Goal: Feedback & Contribution: Leave review/rating

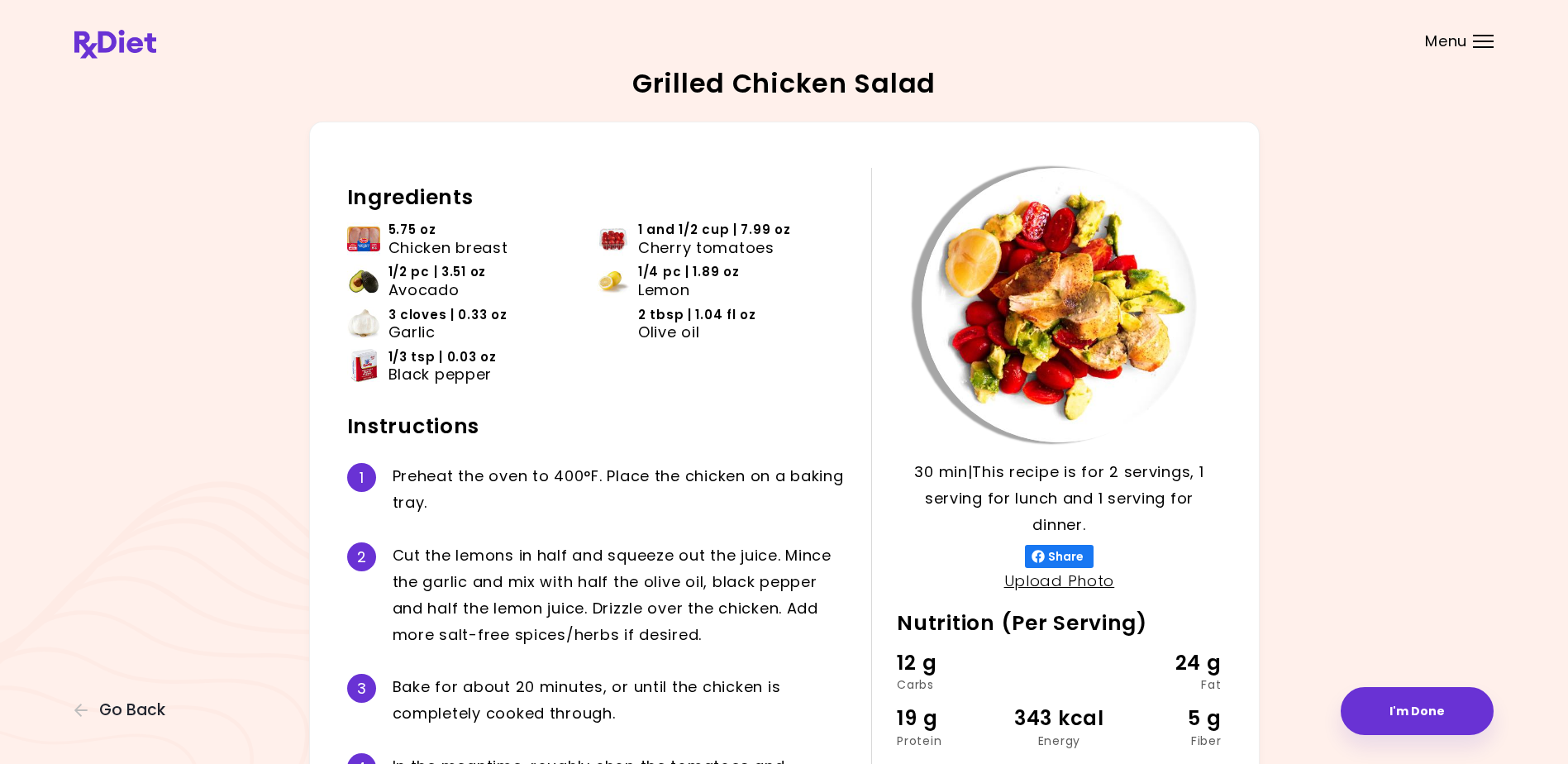
click at [1482, 37] on div "Menu" at bounding box center [1483, 41] width 21 height 13
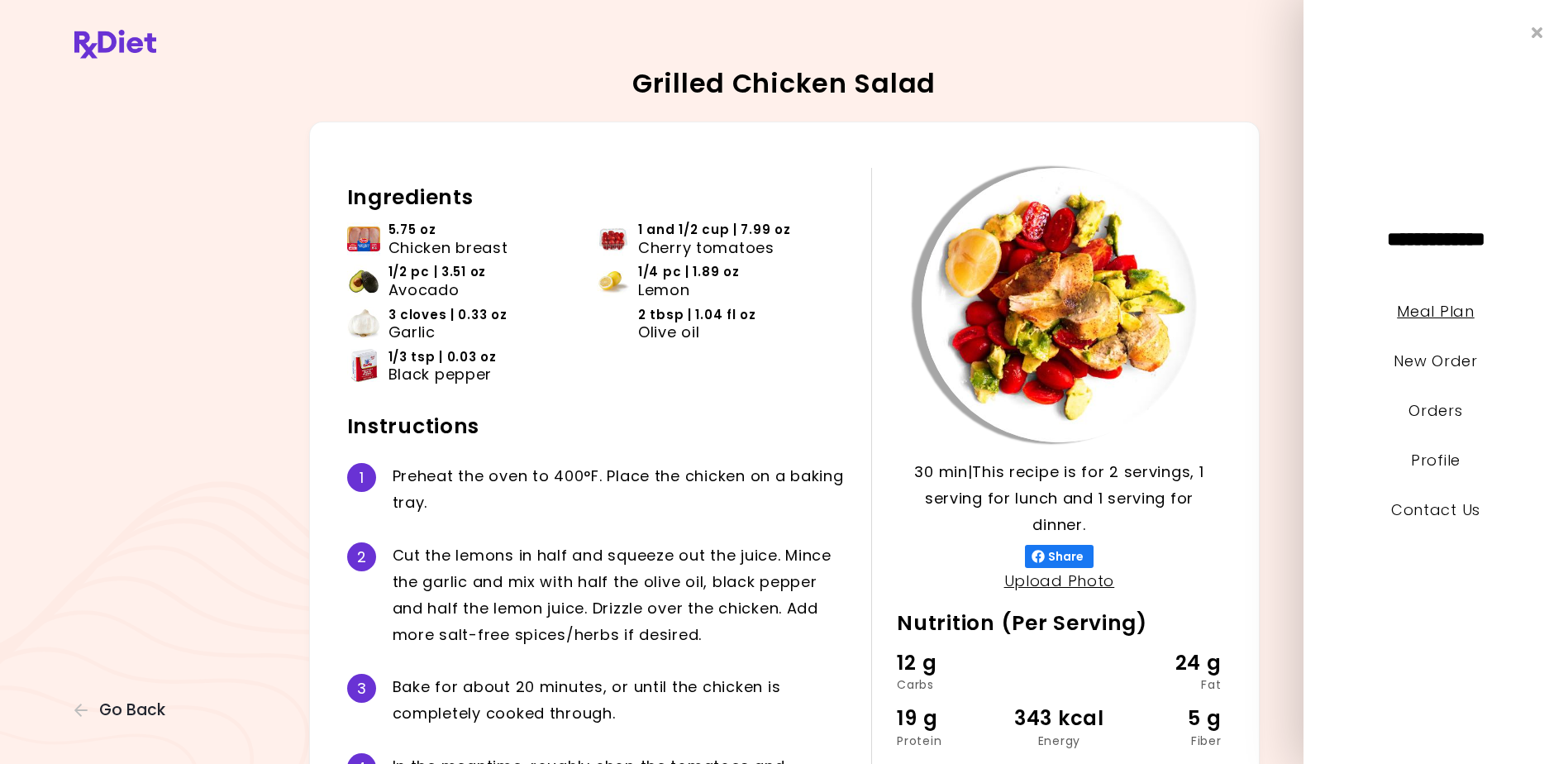
click at [1423, 309] on link "Meal Plan" at bounding box center [1435, 311] width 77 height 21
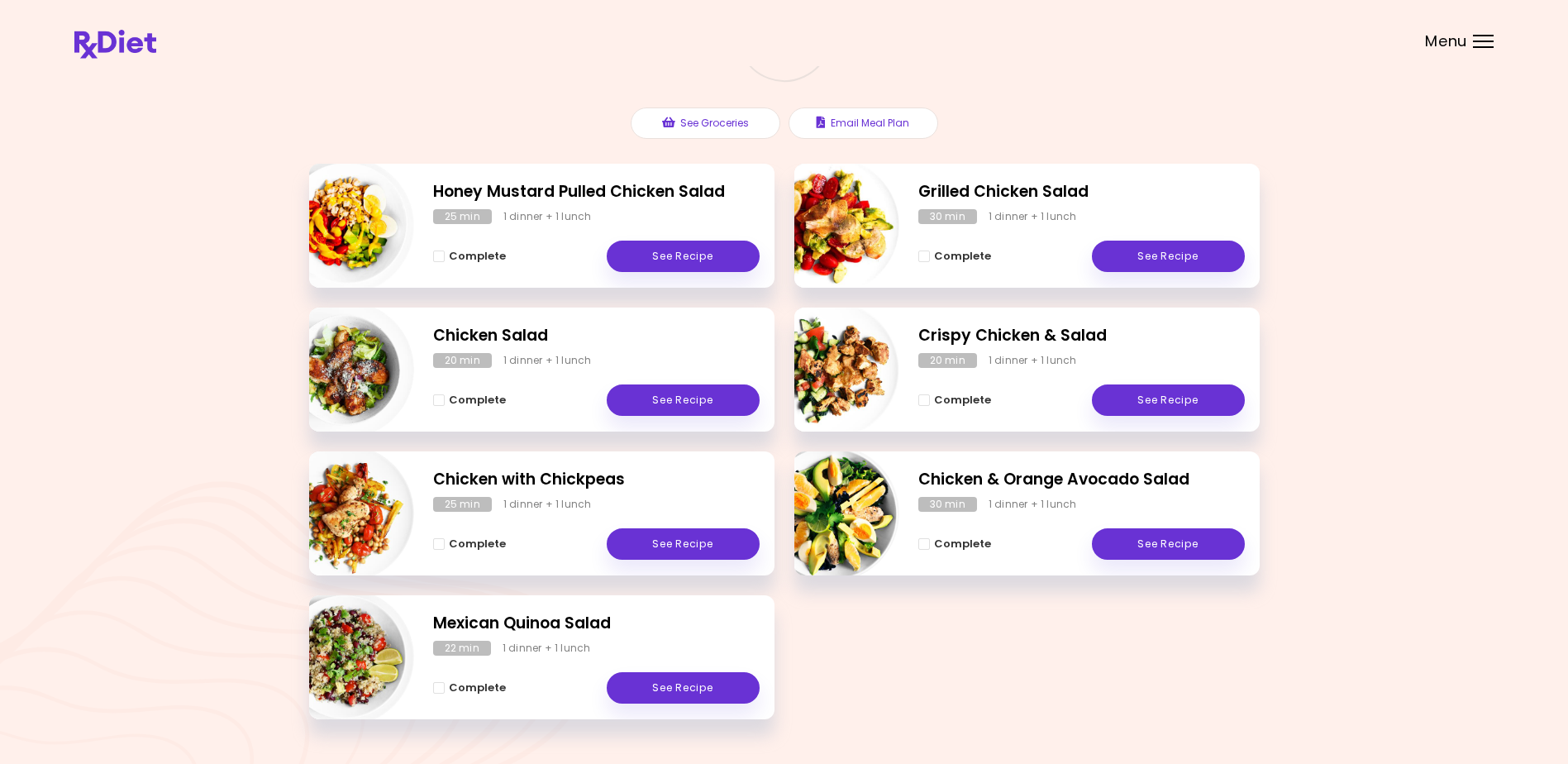
scroll to position [211, 0]
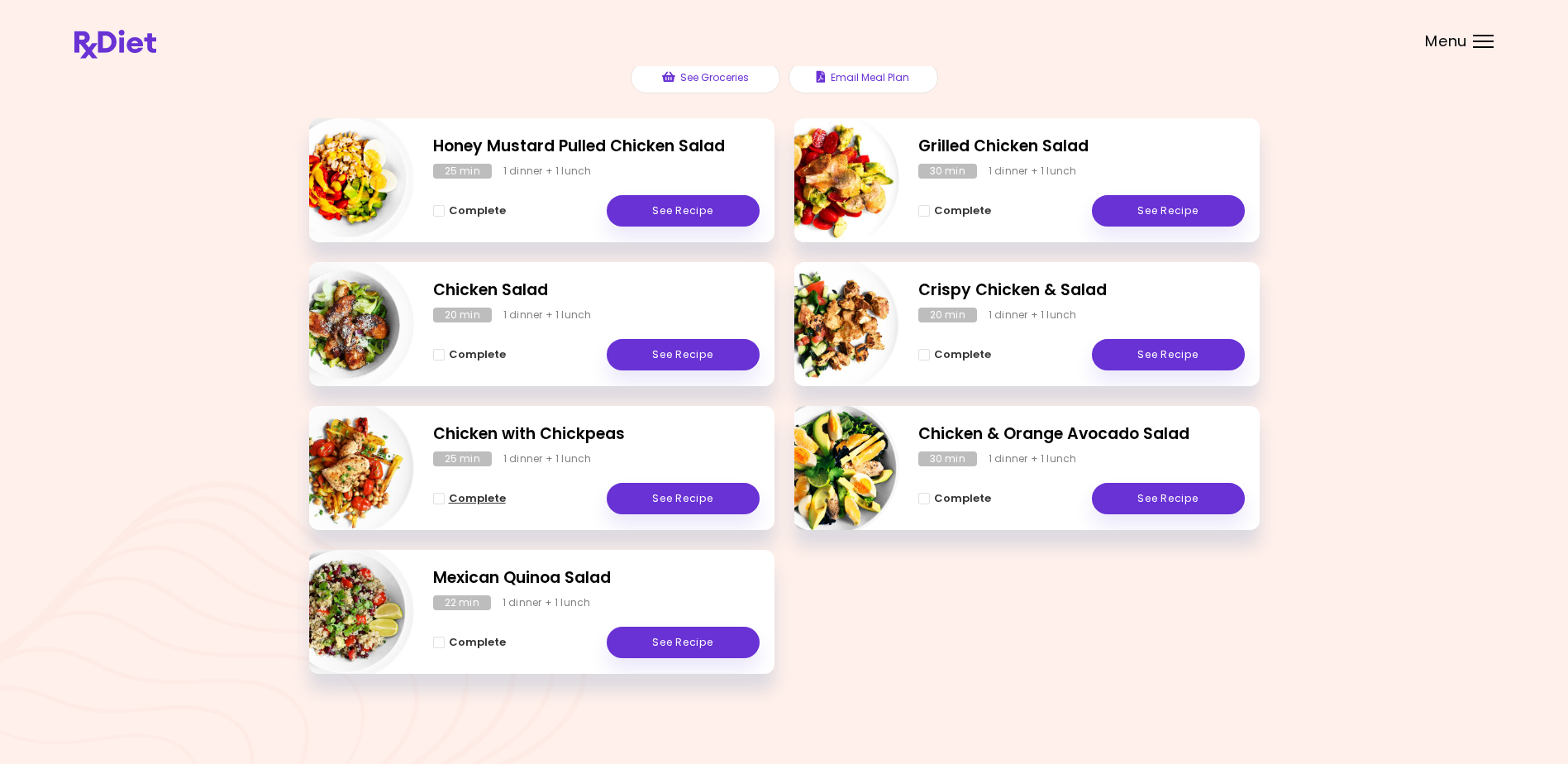
click at [439, 498] on span "Complete - Chicken with Chickpeas" at bounding box center [438, 498] width 11 height 11
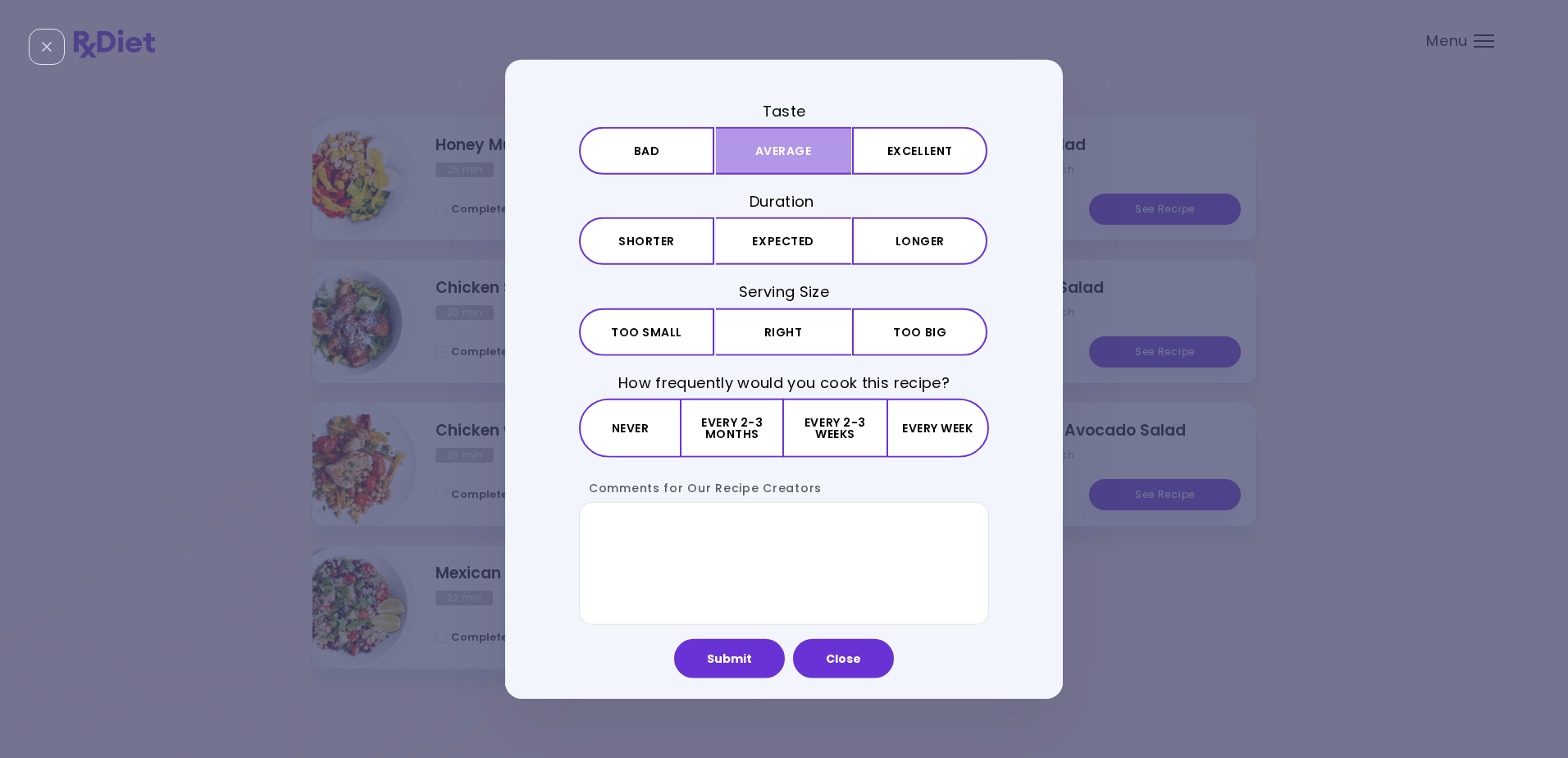
click at [794, 143] on button "Average" at bounding box center [784, 150] width 136 height 47
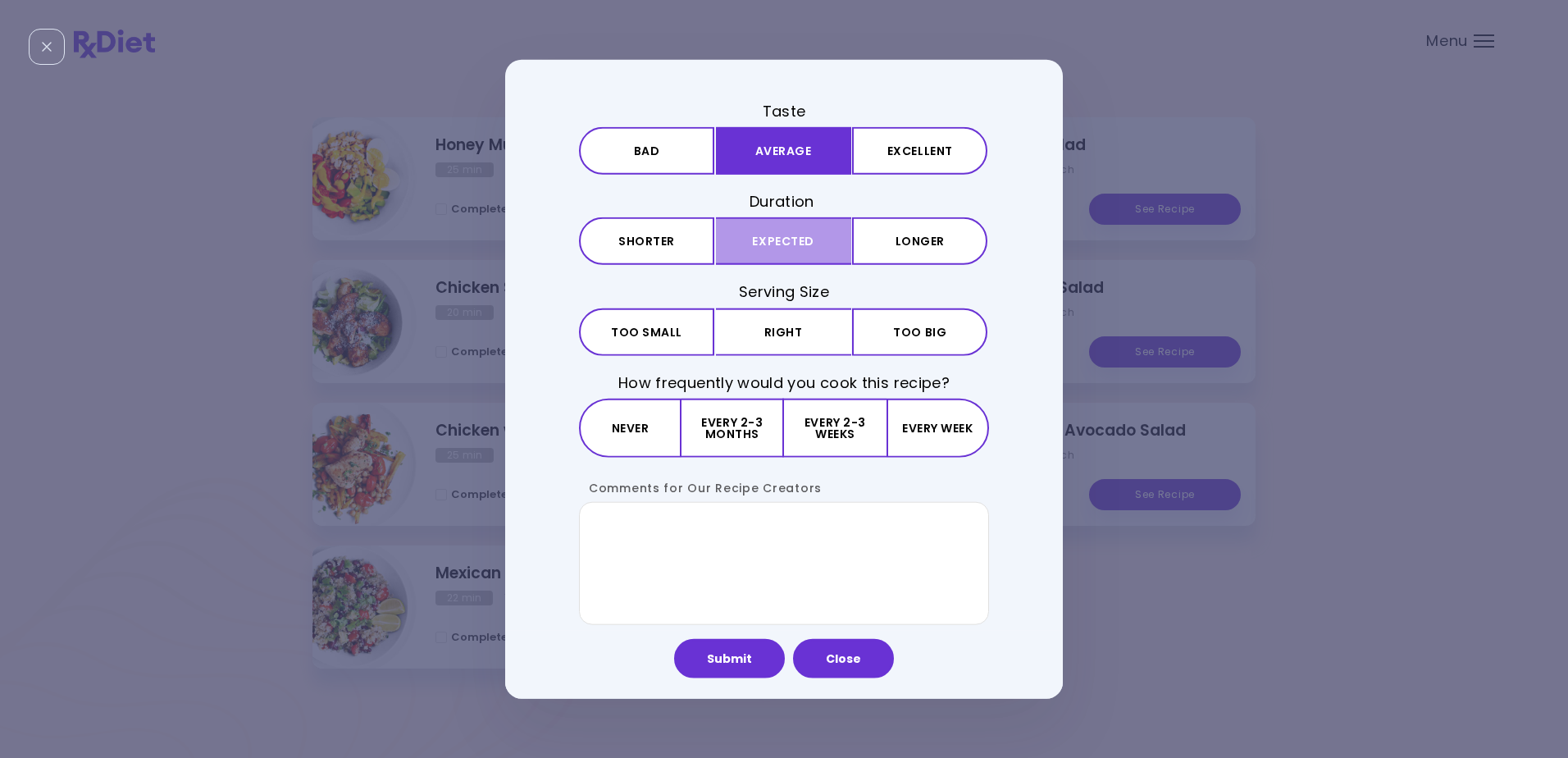
click at [772, 237] on button "Expected" at bounding box center [784, 240] width 136 height 47
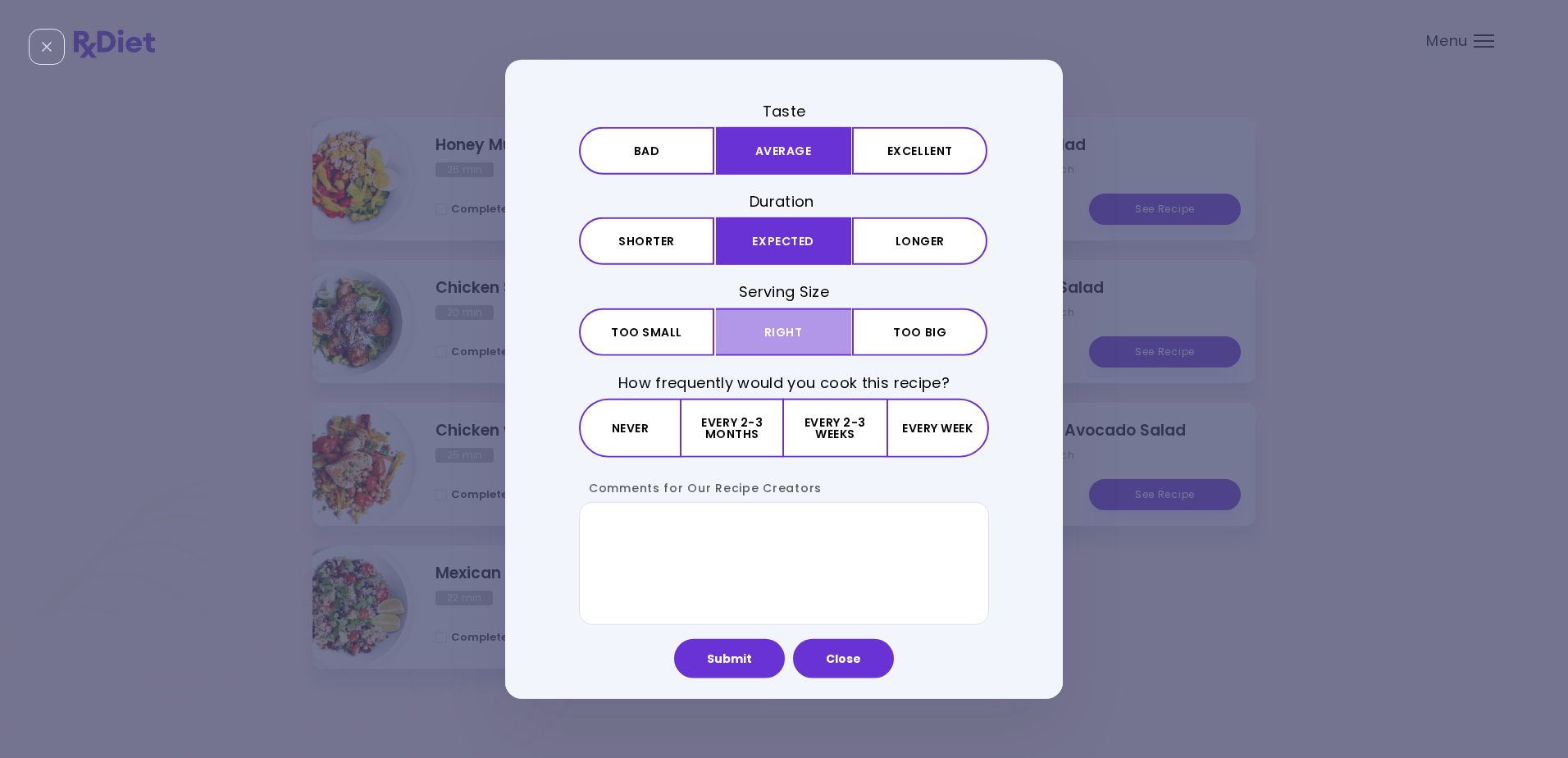
click at [778, 328] on button "Right" at bounding box center [784, 331] width 136 height 47
click at [711, 424] on button "Every 2-3 months" at bounding box center [733, 427] width 103 height 59
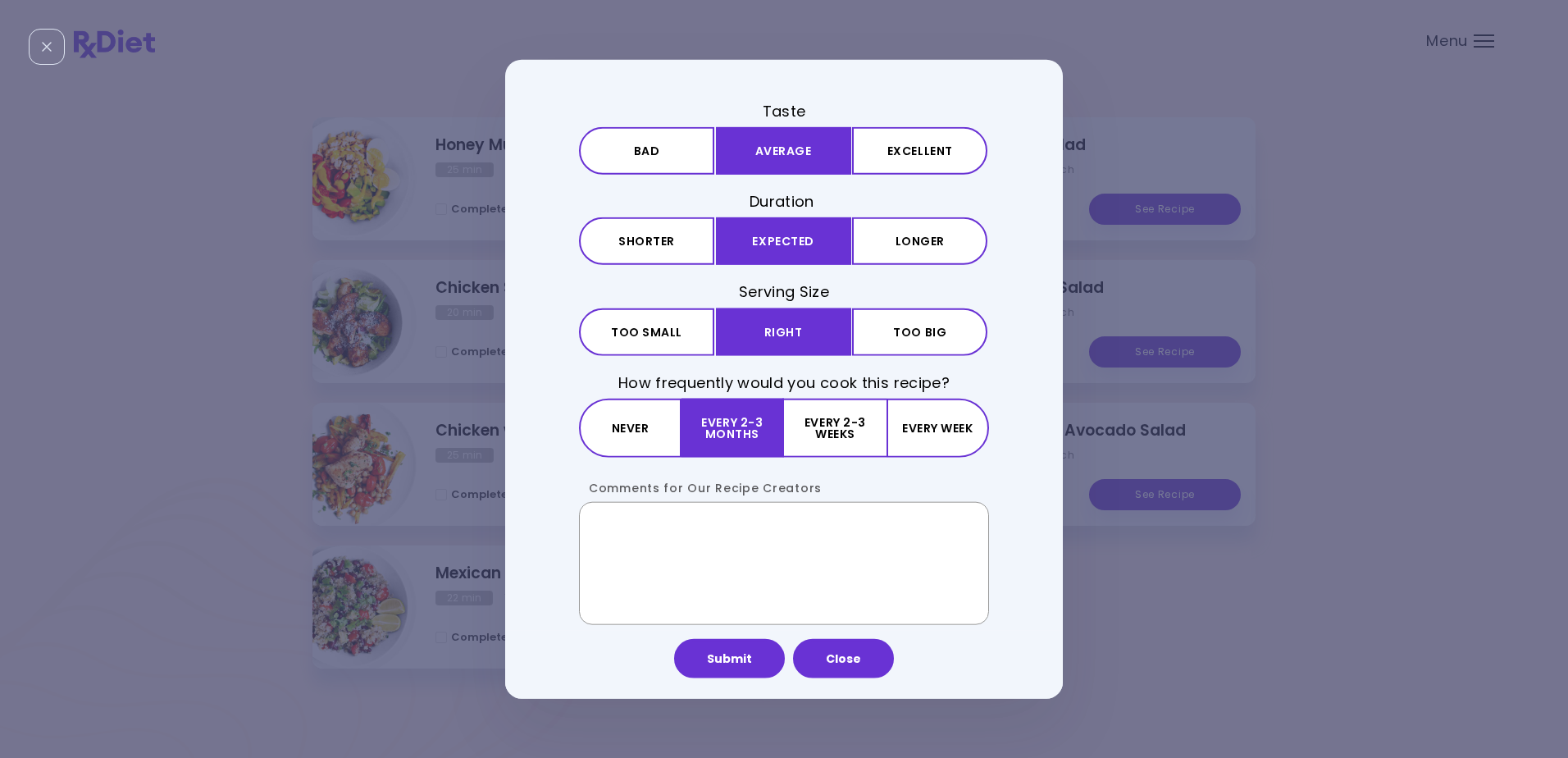
click at [590, 526] on textarea "Comments for Our Recipe Creators" at bounding box center [784, 562] width 410 height 123
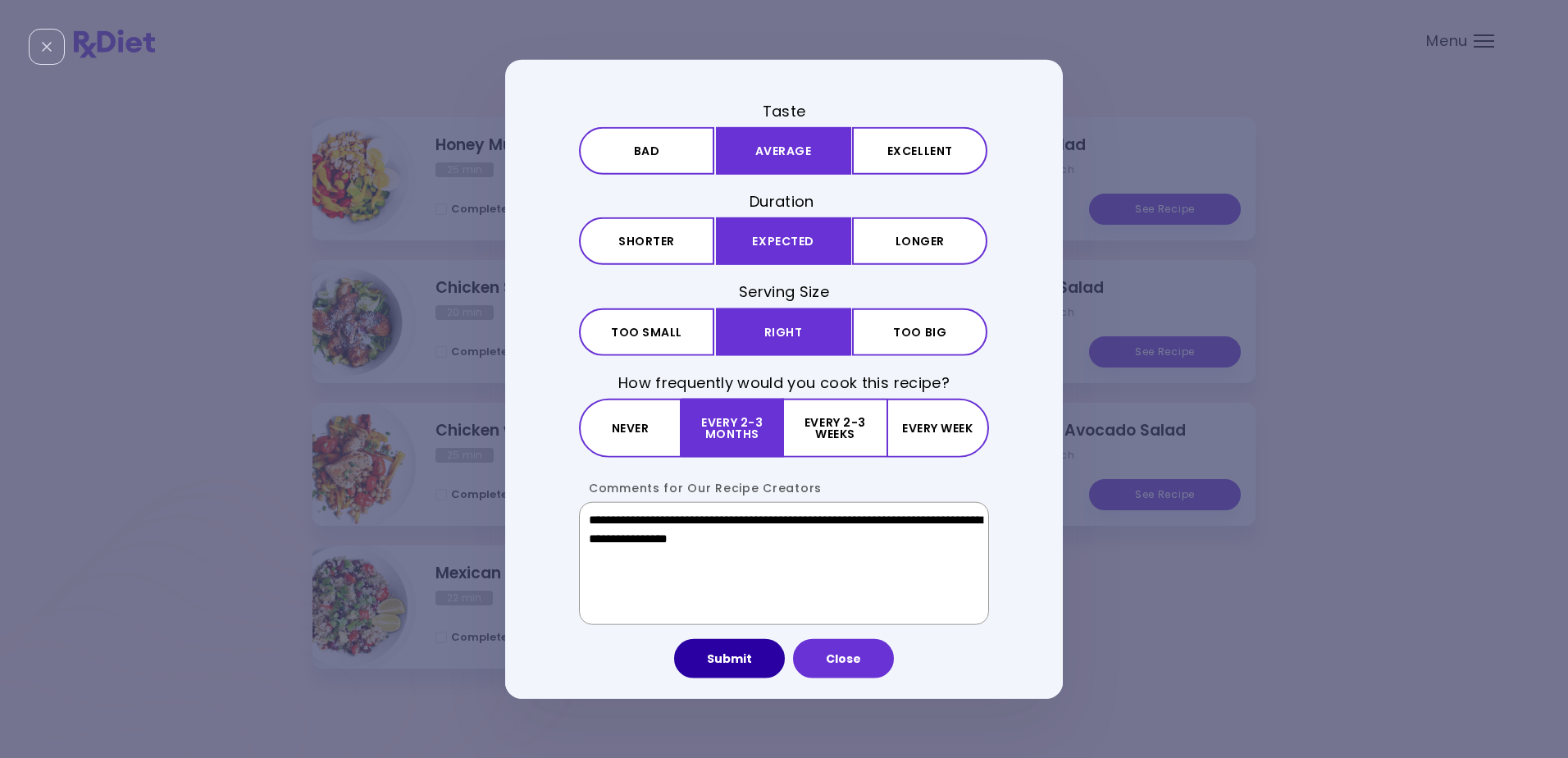
type textarea "**********"
click at [725, 658] on button "Submit" at bounding box center [729, 658] width 111 height 39
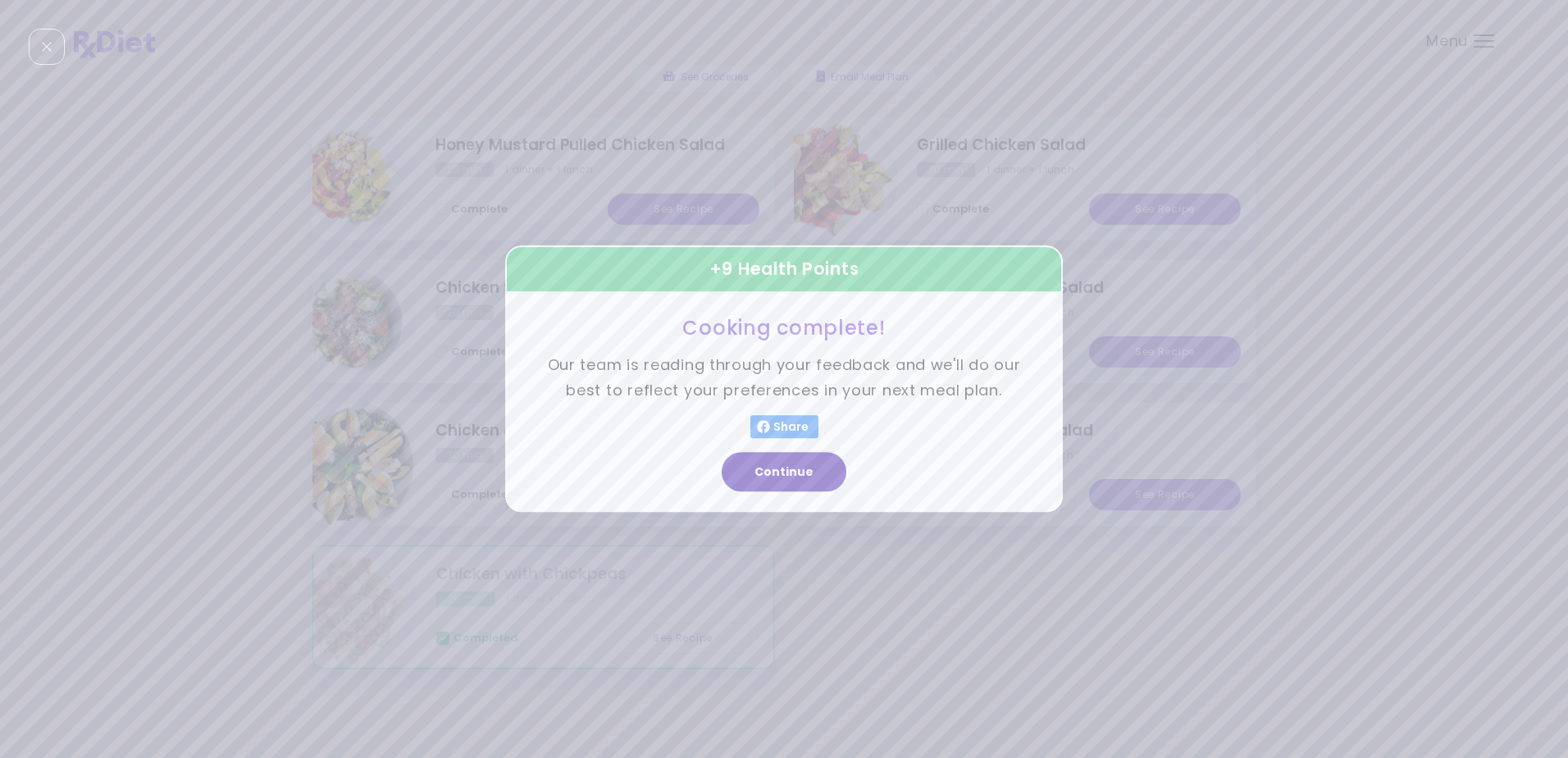
click at [775, 466] on button "Continue" at bounding box center [783, 472] width 124 height 39
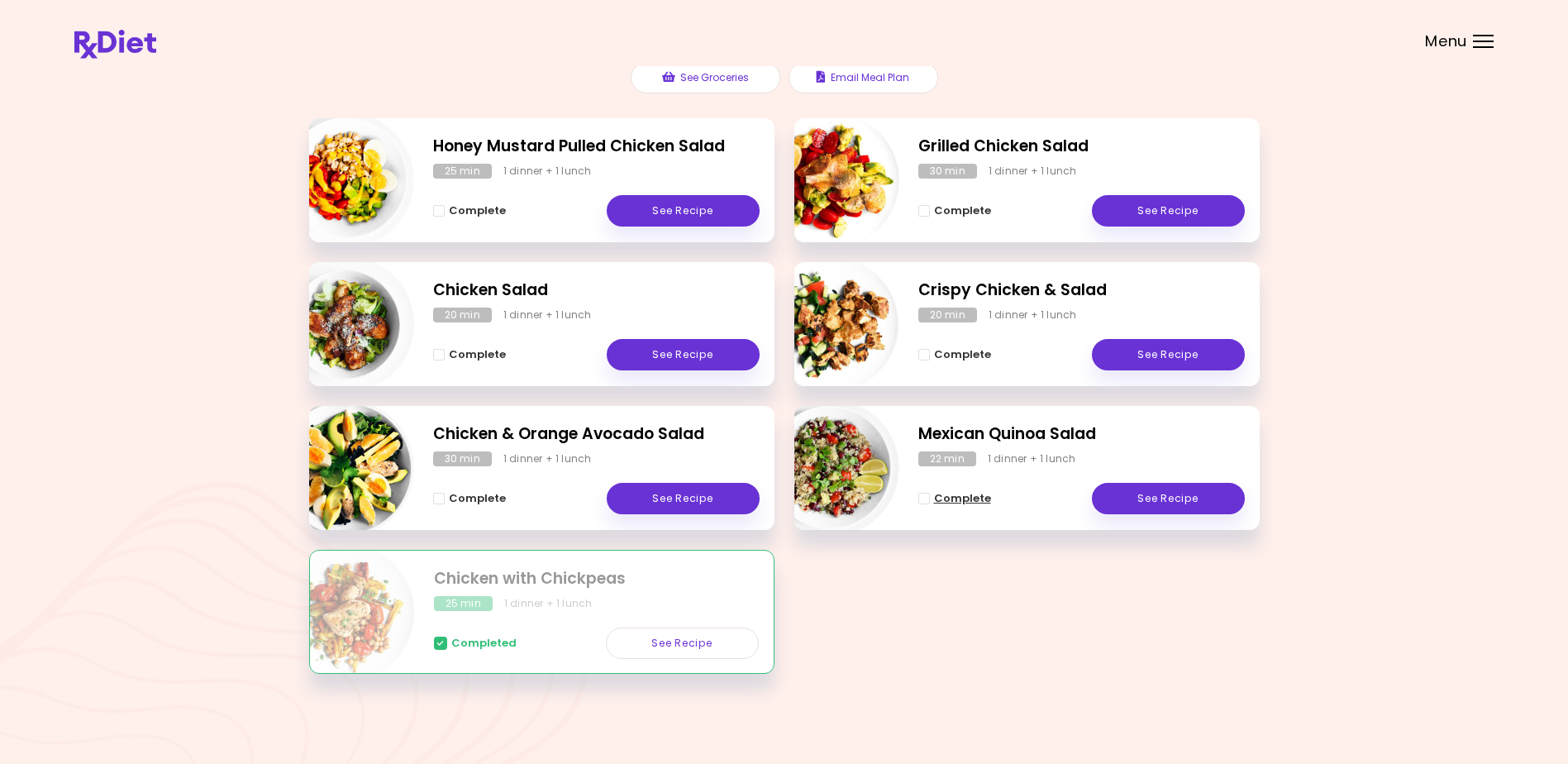
click at [924, 499] on span "Complete - Mexican Quinoa Salad" at bounding box center [923, 498] width 11 height 11
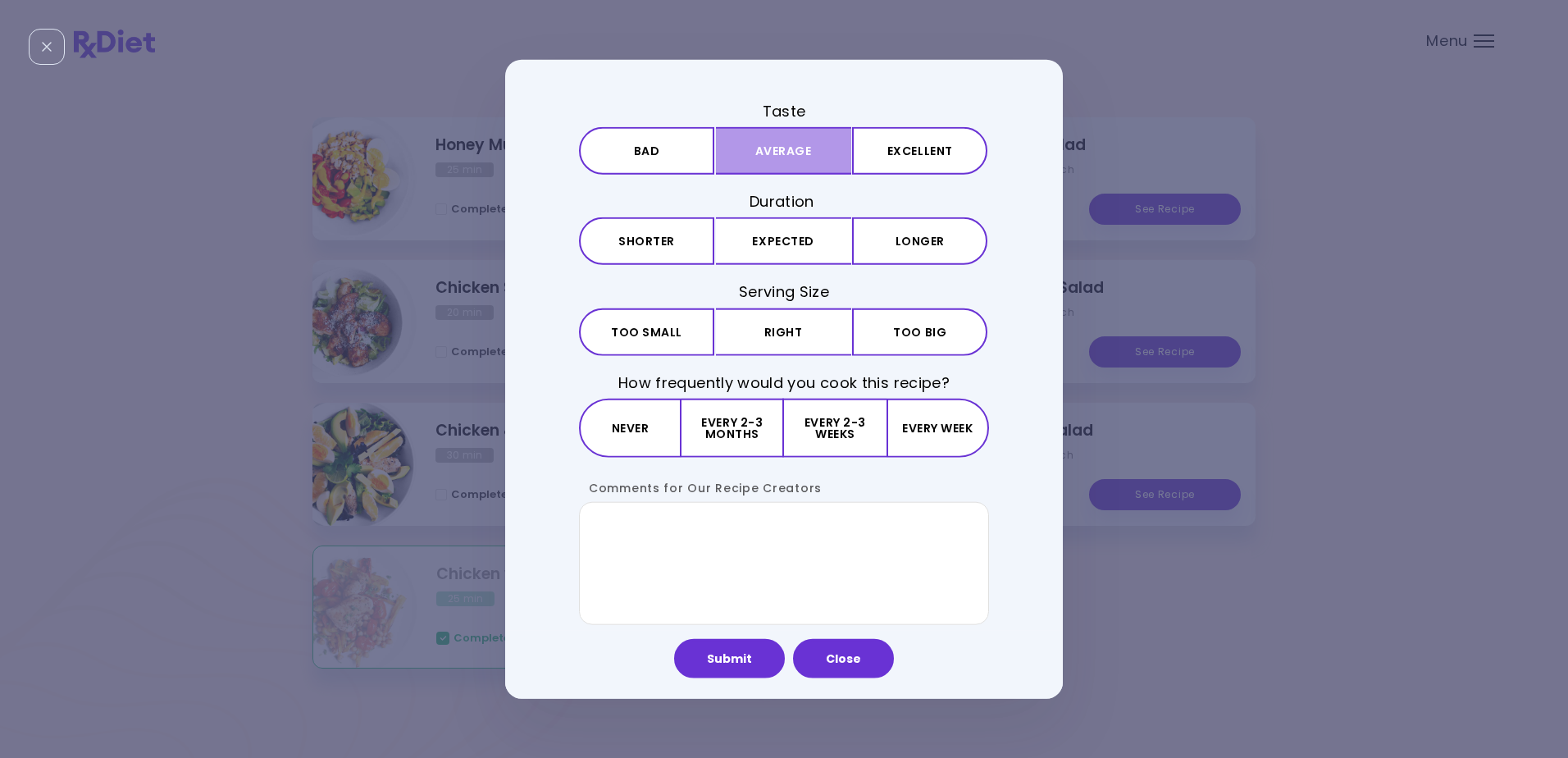
click at [790, 145] on button "Average" at bounding box center [784, 150] width 136 height 47
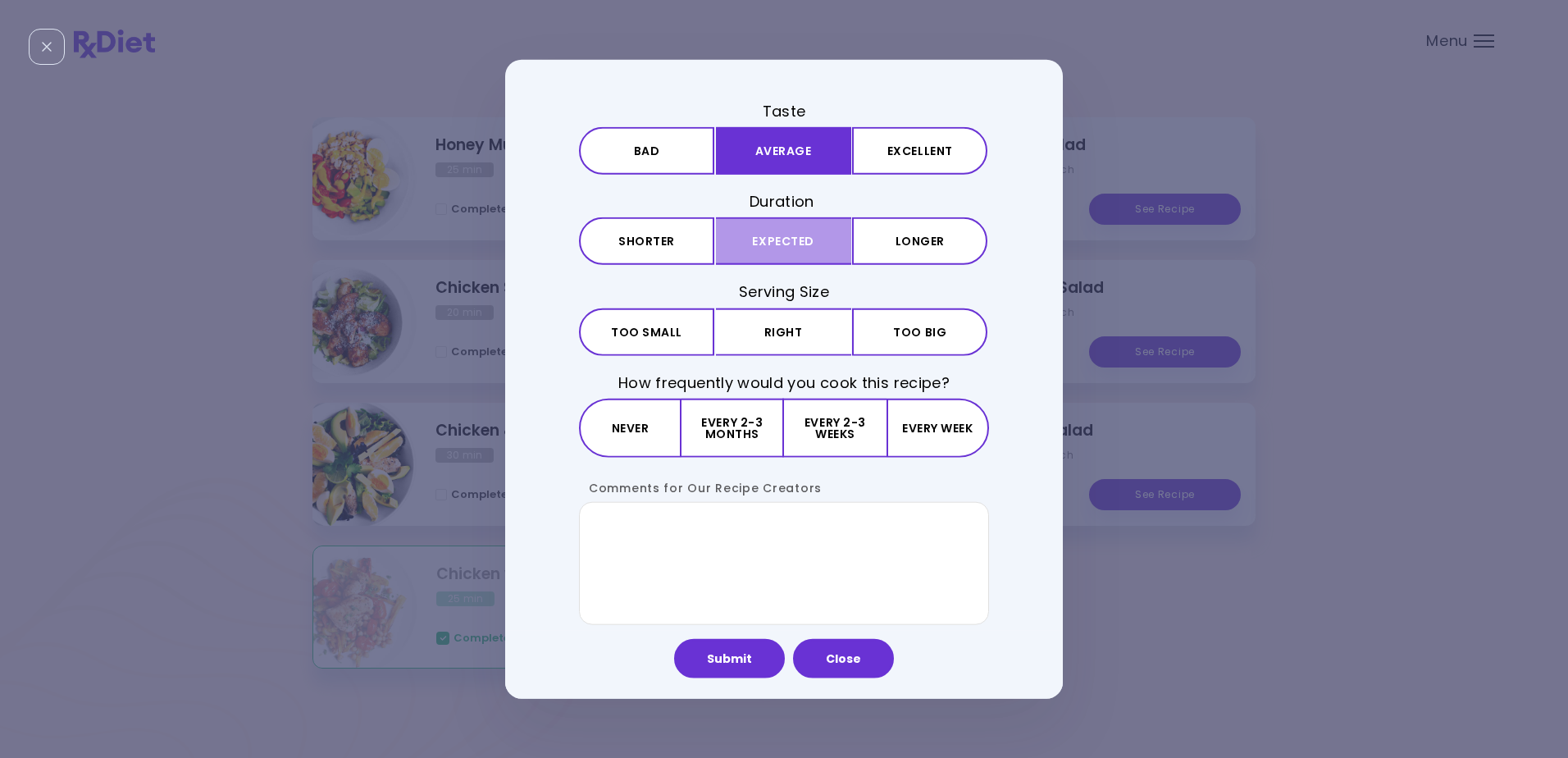
click at [762, 238] on button "Expected" at bounding box center [784, 240] width 136 height 47
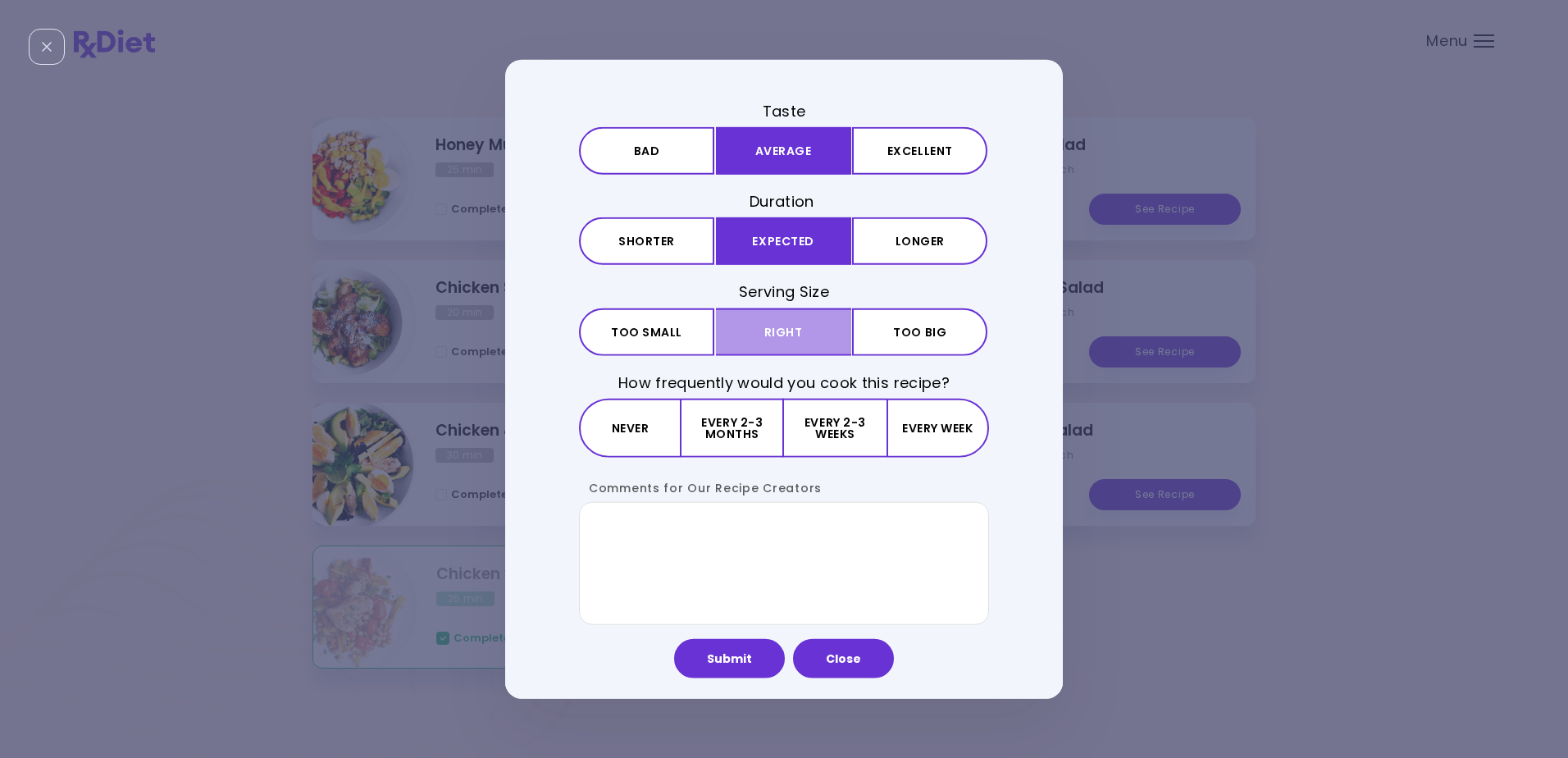
click at [779, 329] on button "Right" at bounding box center [784, 331] width 136 height 47
click at [724, 430] on button "Every 2-3 months" at bounding box center [733, 427] width 103 height 59
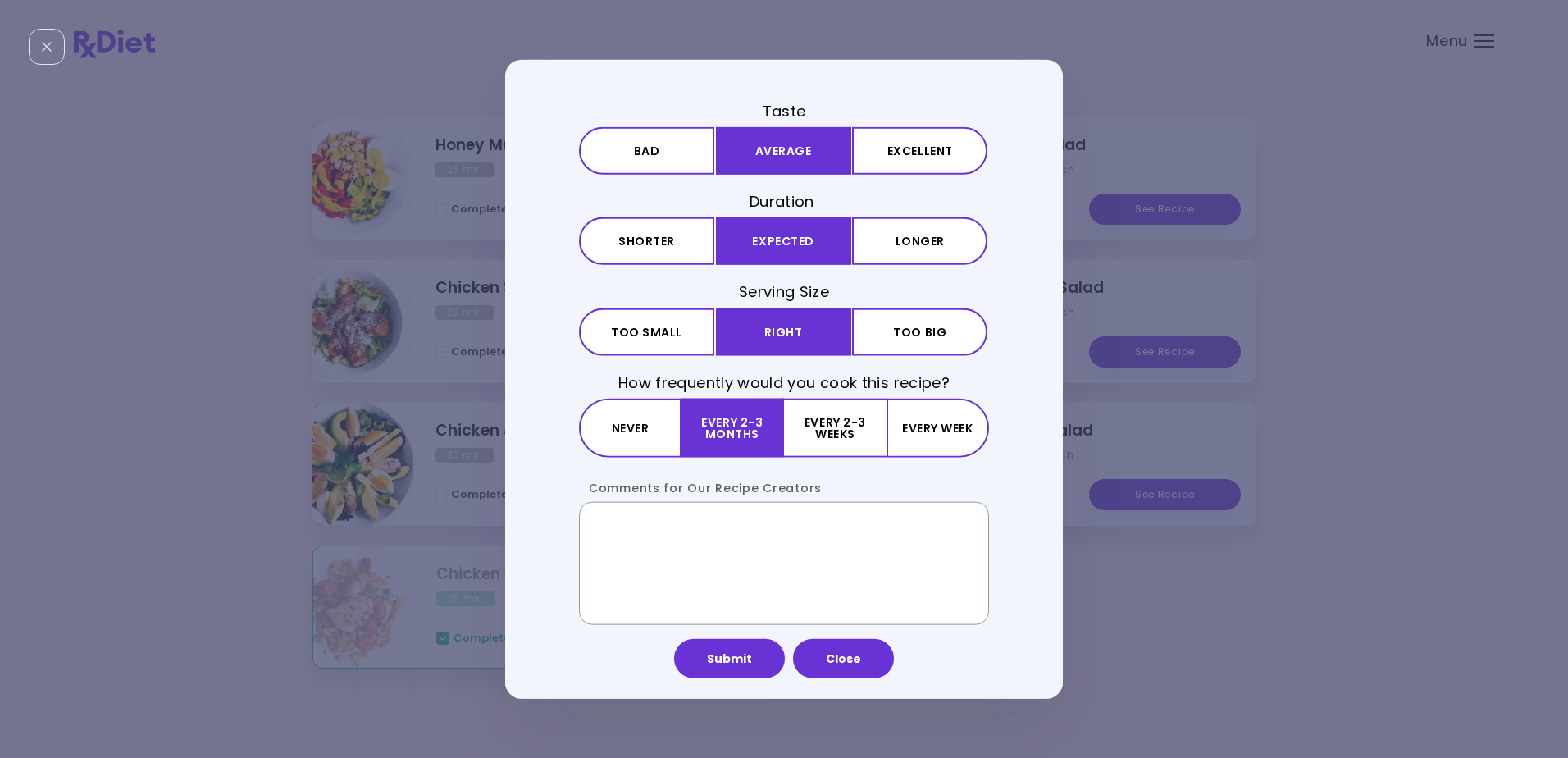
click at [595, 529] on textarea "Comments for Our Recipe Creators" at bounding box center [784, 562] width 410 height 123
type textarea "**********"
click at [714, 655] on button "Submit" at bounding box center [729, 658] width 111 height 39
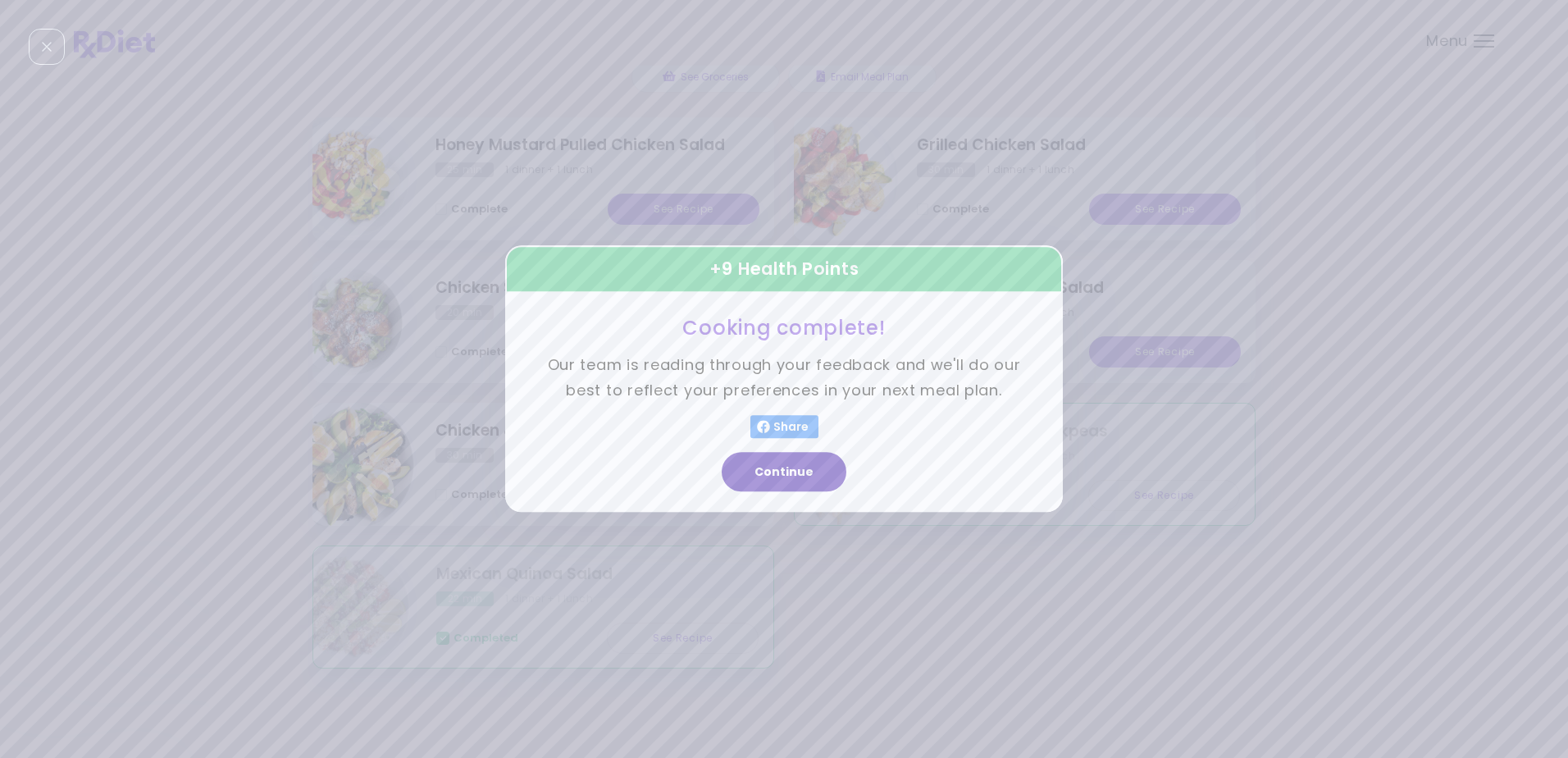
click at [775, 466] on button "Continue" at bounding box center [783, 472] width 124 height 39
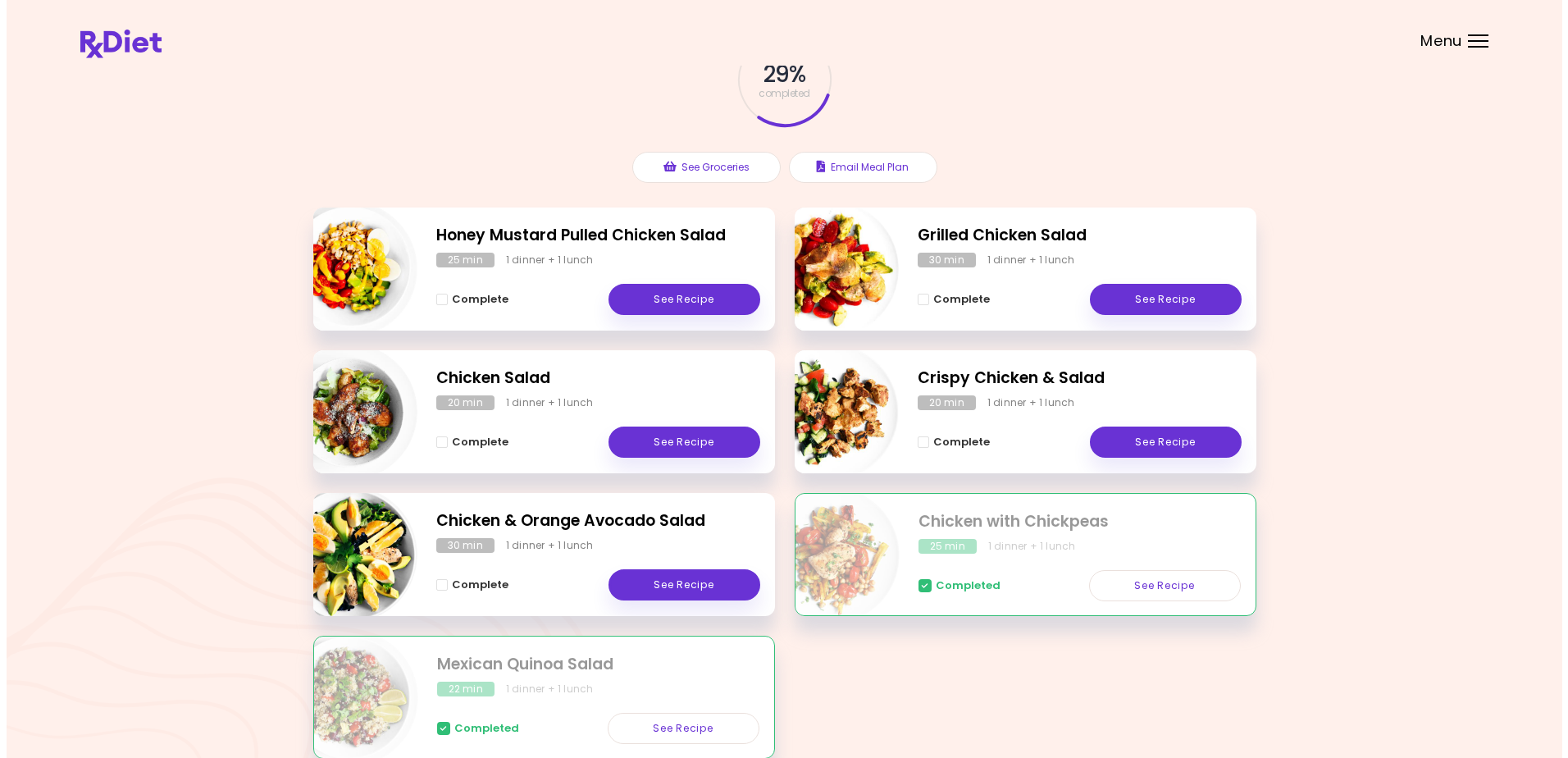
scroll to position [0, 0]
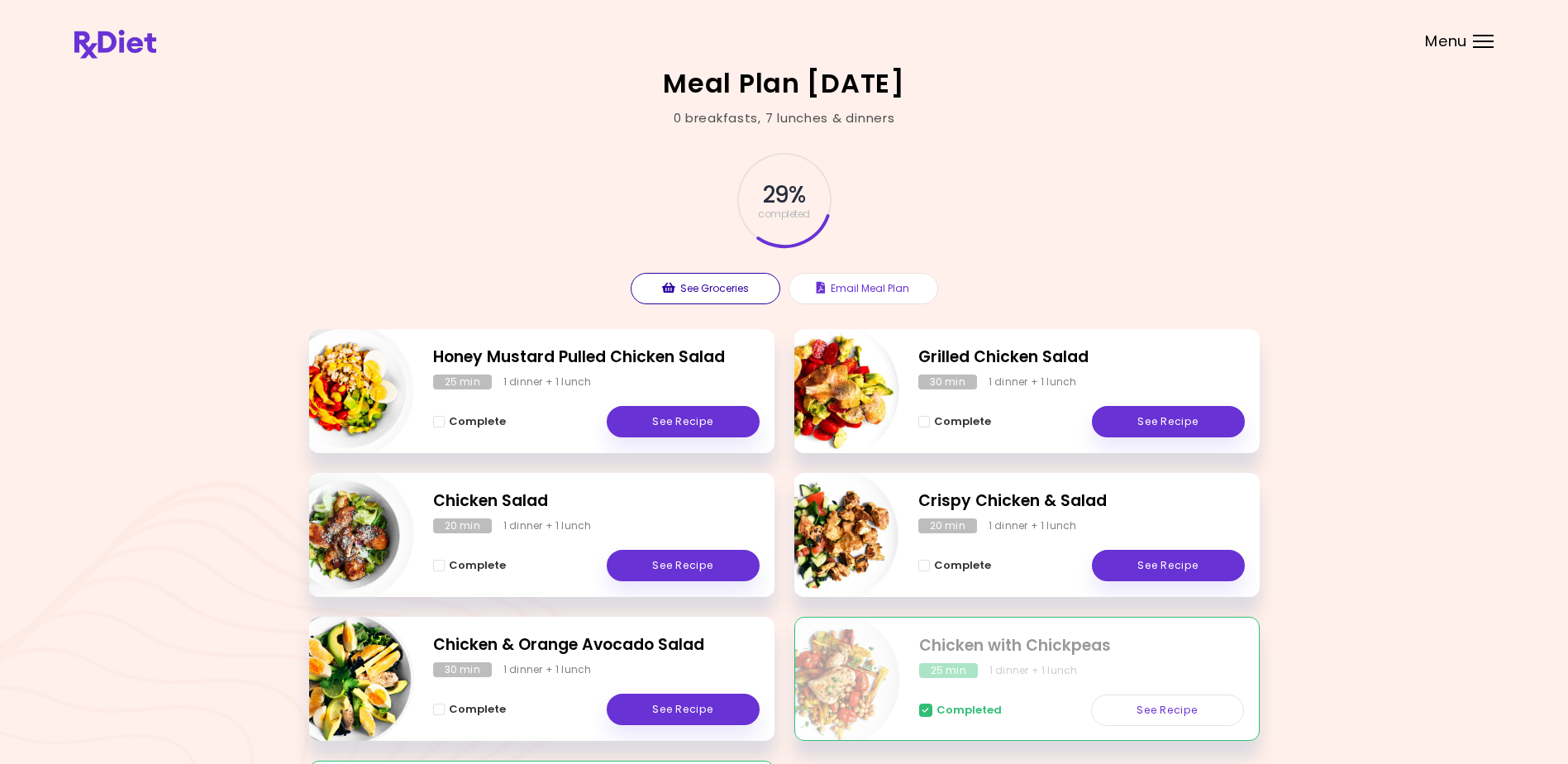
click at [708, 287] on button "See Groceries" at bounding box center [705, 289] width 150 height 31
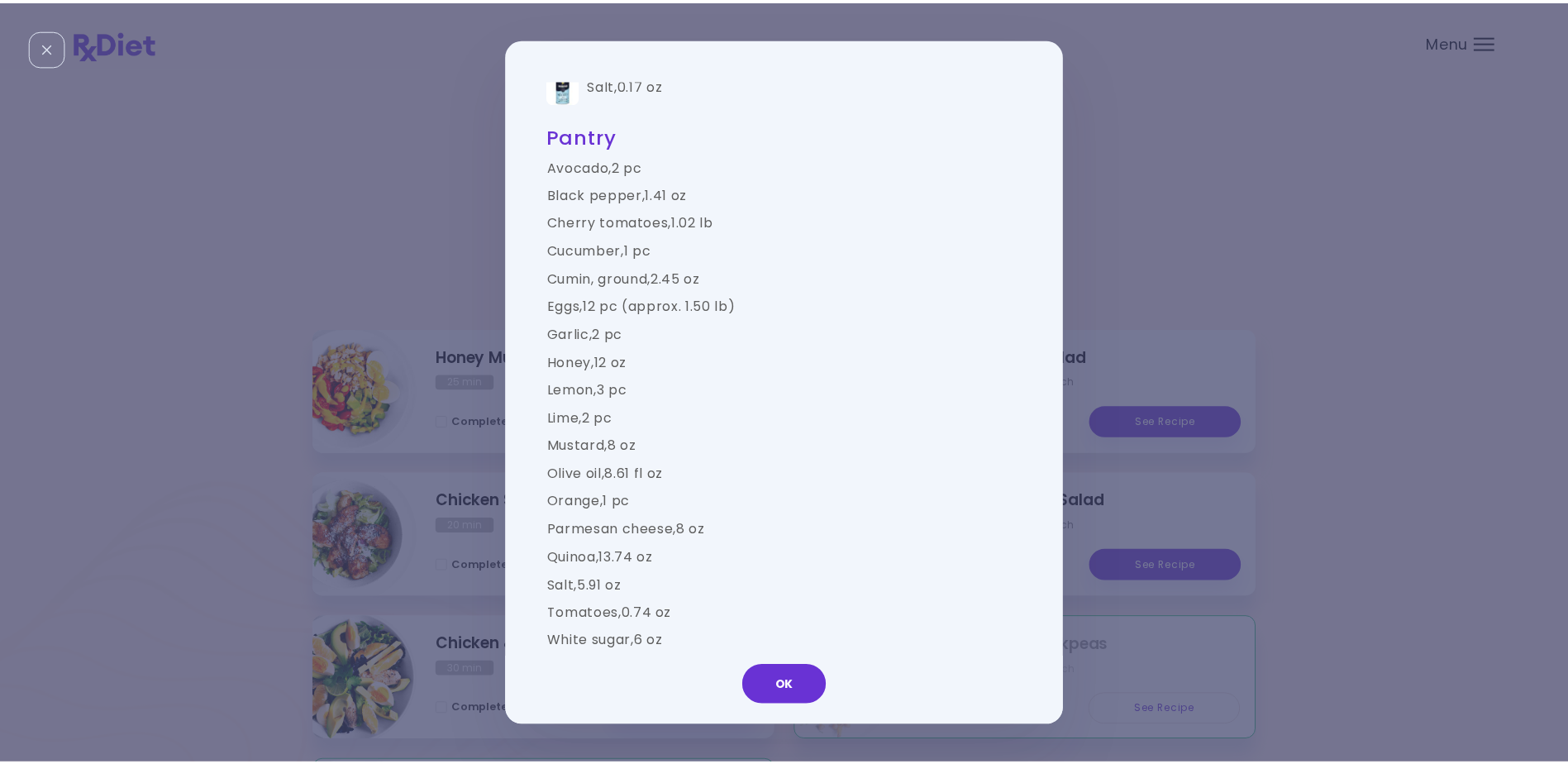
scroll to position [1375, 0]
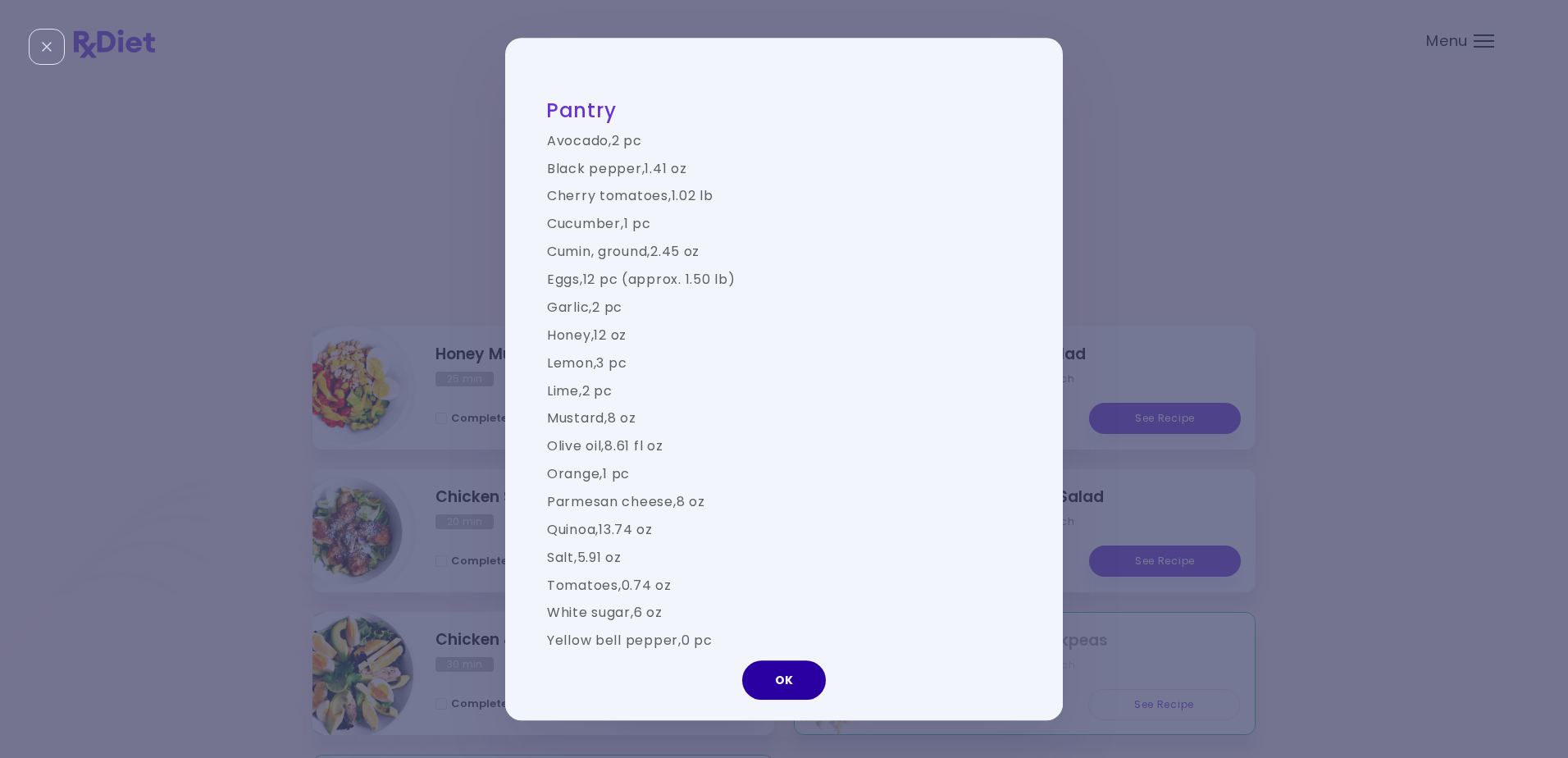
click at [784, 677] on button "OK" at bounding box center [784, 680] width 84 height 39
